Goal: Task Accomplishment & Management: Manage account settings

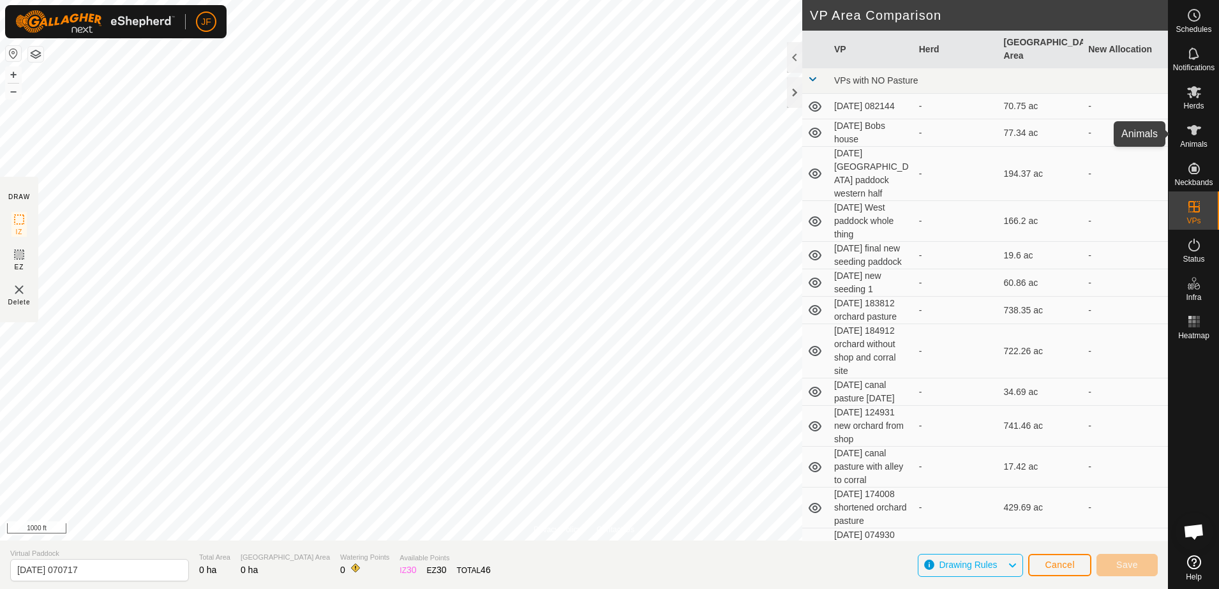
click at [1191, 125] on icon at bounding box center [1194, 130] width 15 height 15
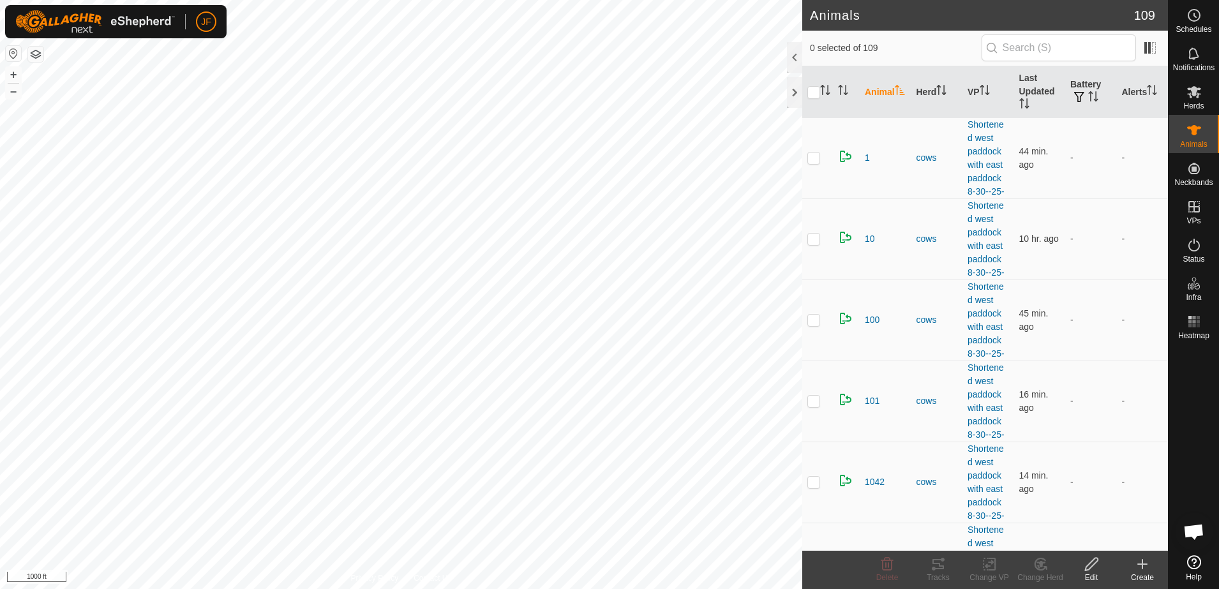
click at [0, 250] on html "JF Schedules Notifications Herds Animals Neckbands VPs Status Infra Heatmap Hel…" at bounding box center [609, 294] width 1219 height 589
click at [0, 265] on html "JF Schedules Notifications Herds Animals Neckbands VPs Status Infra Heatmap Hel…" at bounding box center [609, 294] width 1219 height 589
click at [0, 323] on html "JF Schedules Notifications Herds Animals Neckbands VPs Status Infra Heatmap Hel…" at bounding box center [609, 294] width 1219 height 589
checkbox input "true"
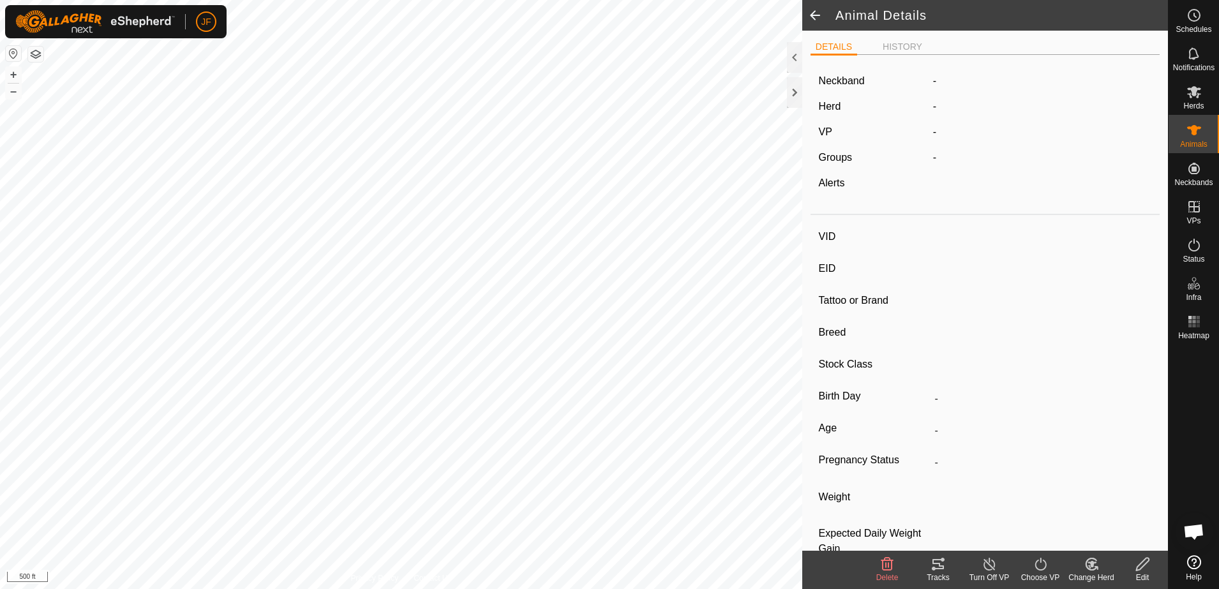
type input "229"
type input "-"
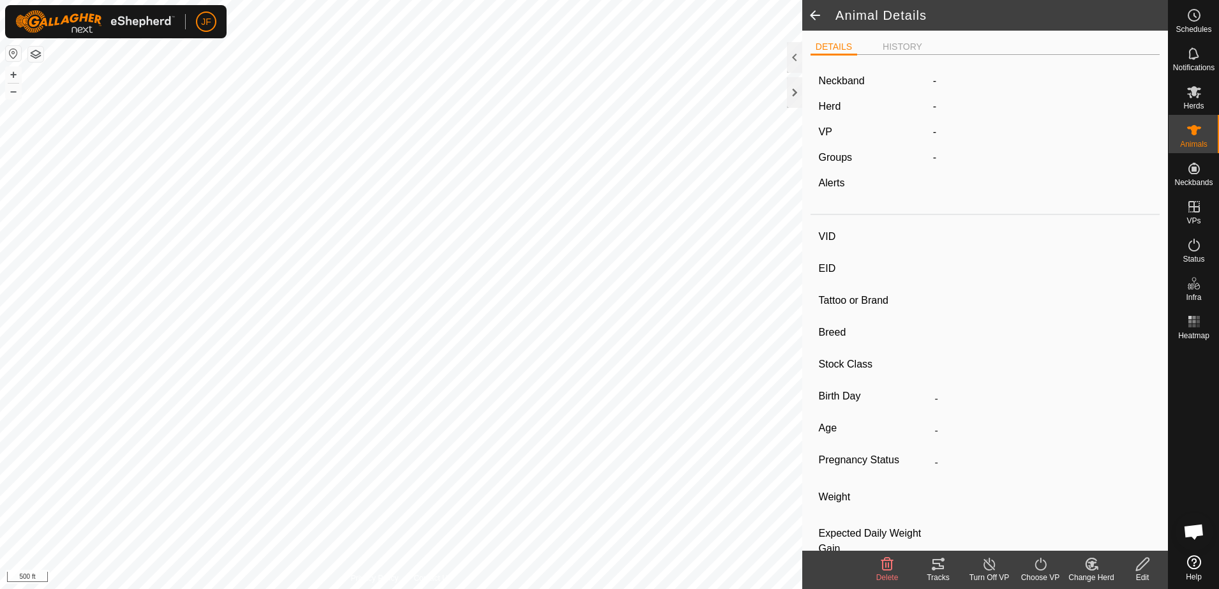
type input "-"
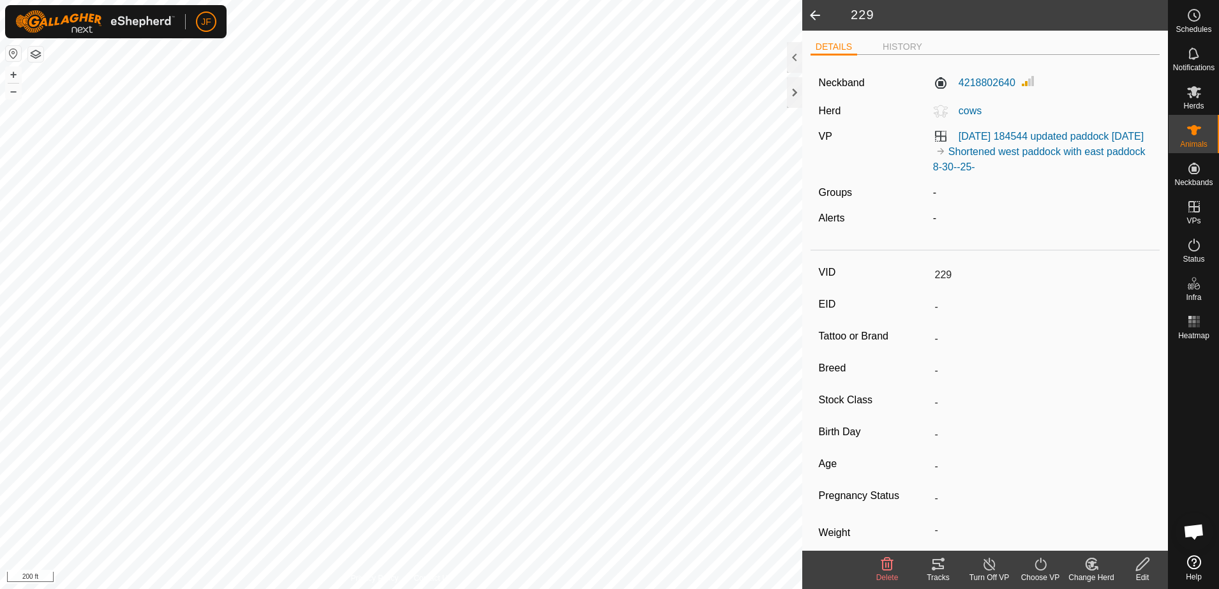
click at [991, 97] on div "229 DETAILS HISTORY Neckband 4218802640 Herd cows VP [DATE] 184544 updated padd…" at bounding box center [584, 294] width 1168 height 589
click at [928, 282] on div "229 DETAILS HISTORY Neckband 4218802640 Herd cows VP [DATE] 184544 updated padd…" at bounding box center [584, 294] width 1168 height 589
